Goal: Task Accomplishment & Management: Manage account settings

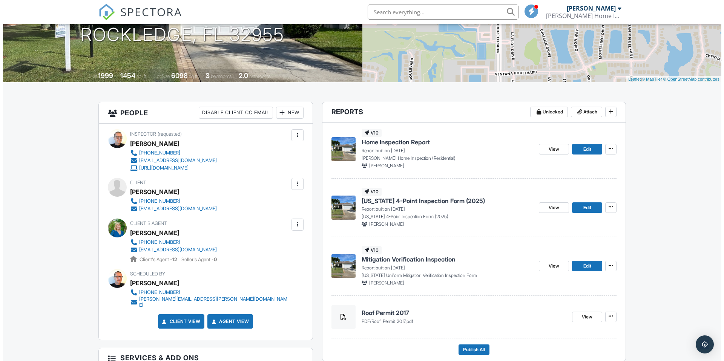
scroll to position [308, 0]
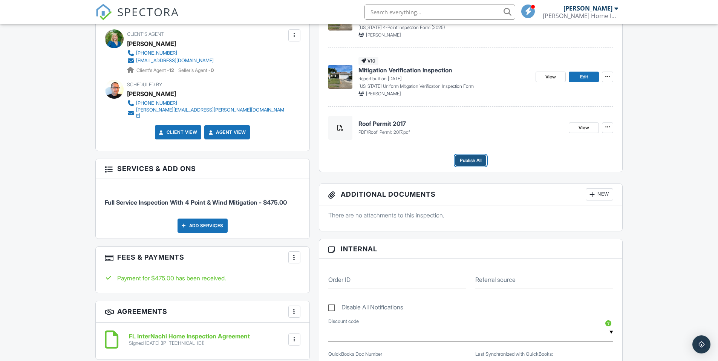
click at [467, 161] on span "Publish All" at bounding box center [471, 161] width 22 height 8
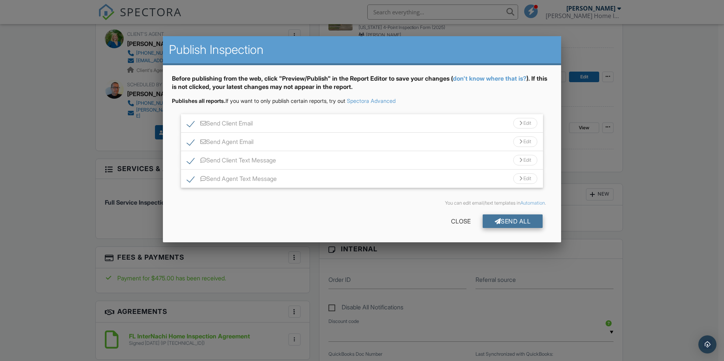
click at [511, 221] on div "Send All" at bounding box center [513, 222] width 60 height 14
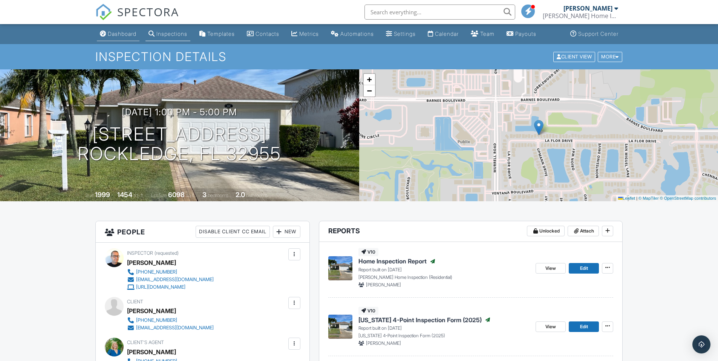
click at [123, 34] on div "Dashboard" at bounding box center [122, 34] width 29 height 6
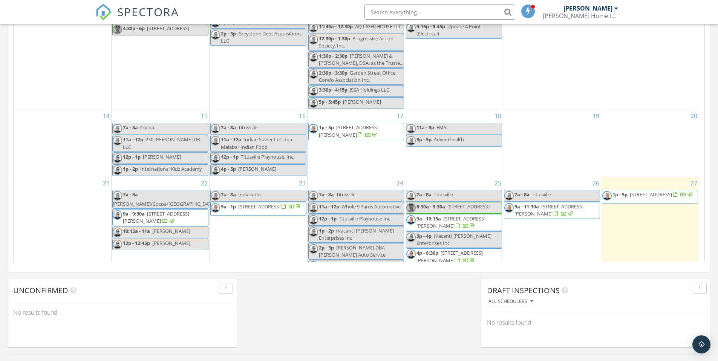
scroll to position [35, 0]
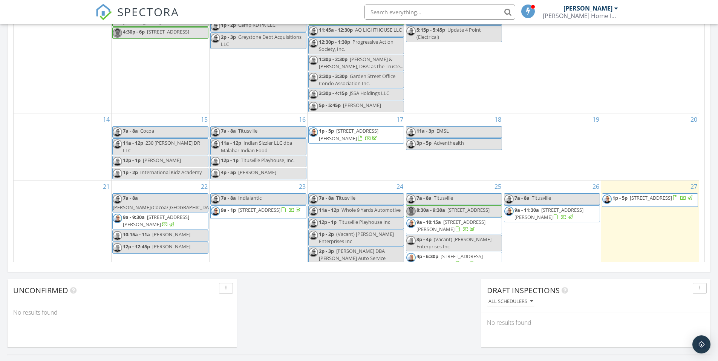
click at [658, 201] on span "3880 La Flor Dr, Rockledge 32955" at bounding box center [651, 198] width 42 height 7
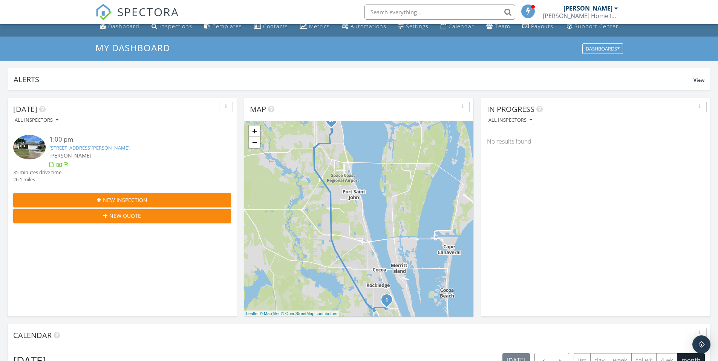
scroll to position [8, 0]
click at [106, 146] on link "3880 La Flor Dr, Rockledge, FL 32955" at bounding box center [89, 147] width 80 height 7
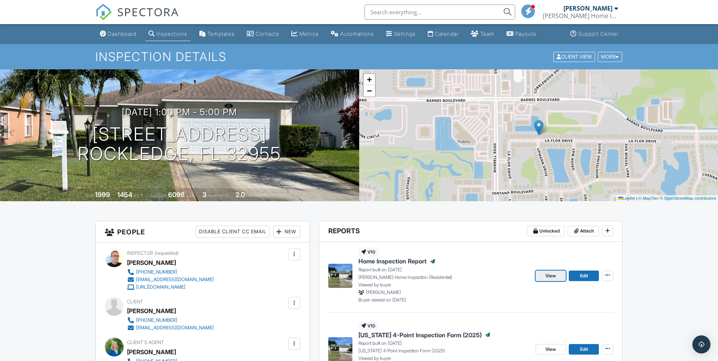
click at [552, 275] on span "View" at bounding box center [551, 276] width 11 height 8
